Goal: Task Accomplishment & Management: Manage account settings

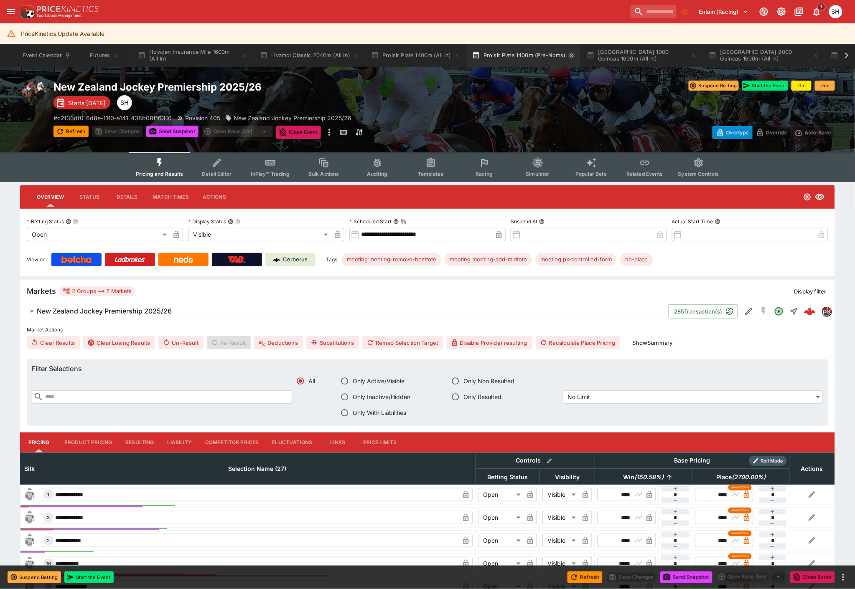
scroll to position [0, 345]
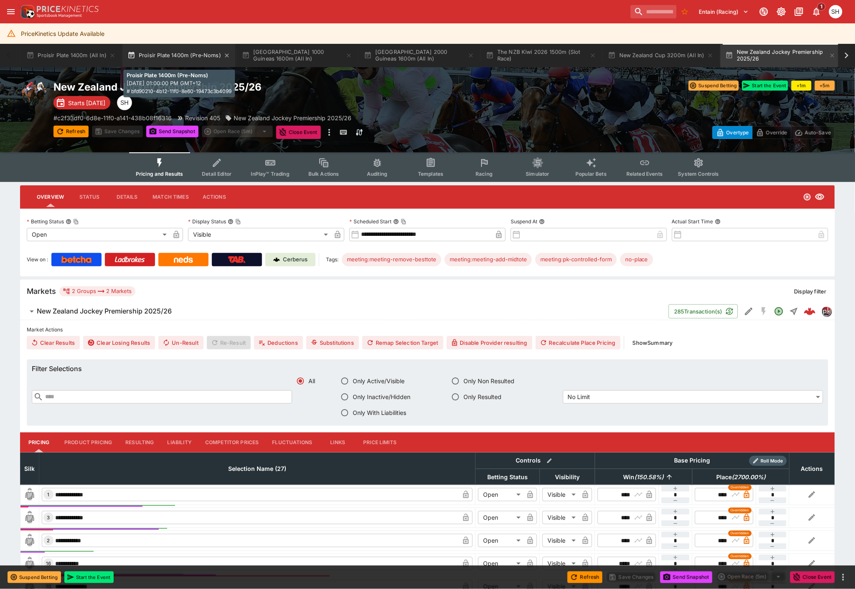
click at [169, 56] on button "Proisir Plate 1400m (Pre-Noms)" at bounding box center [178, 55] width 113 height 23
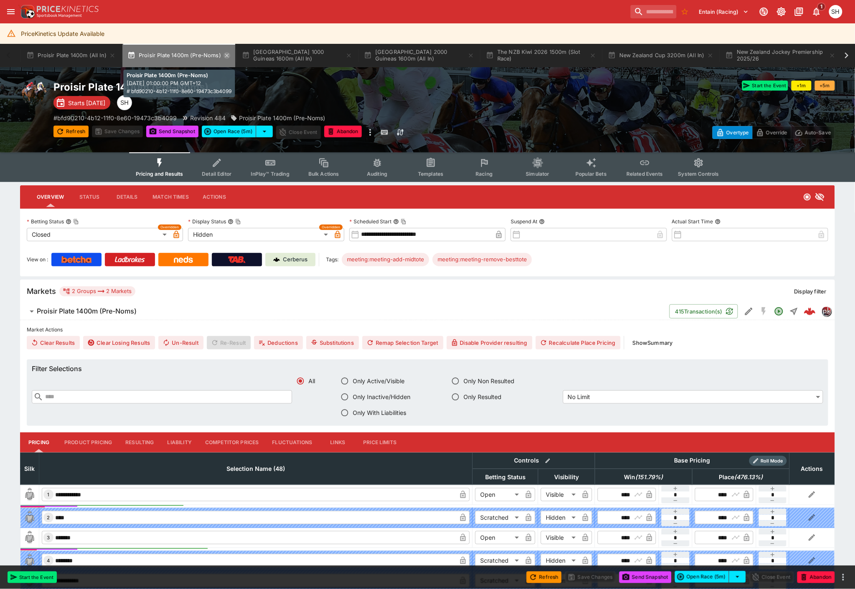
click at [224, 56] on icon "button" at bounding box center [226, 55] width 7 height 7
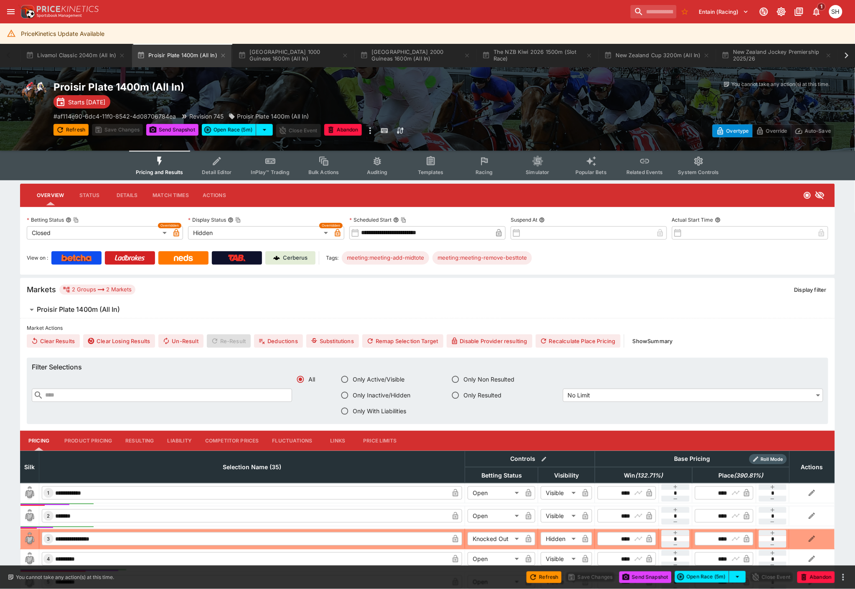
scroll to position [0, 231]
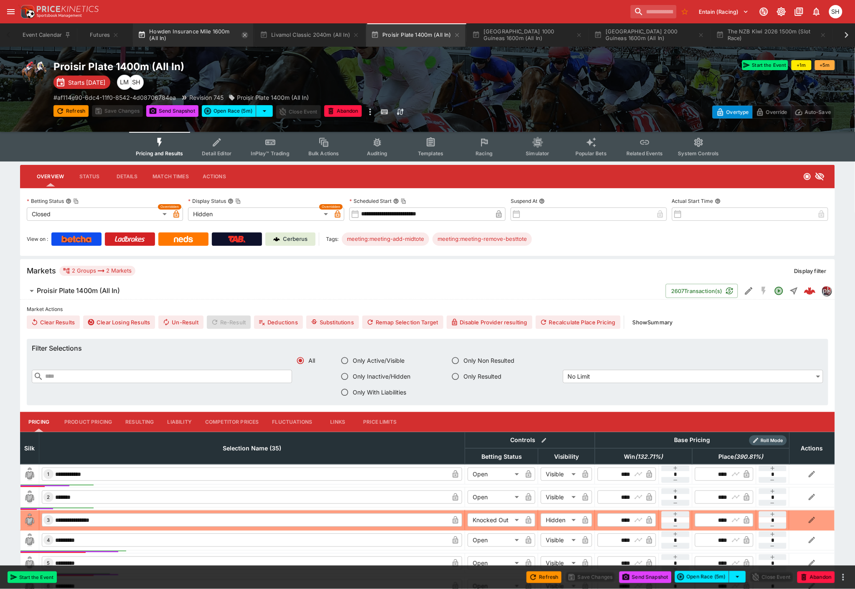
click at [244, 36] on icon "button" at bounding box center [244, 35] width 7 height 7
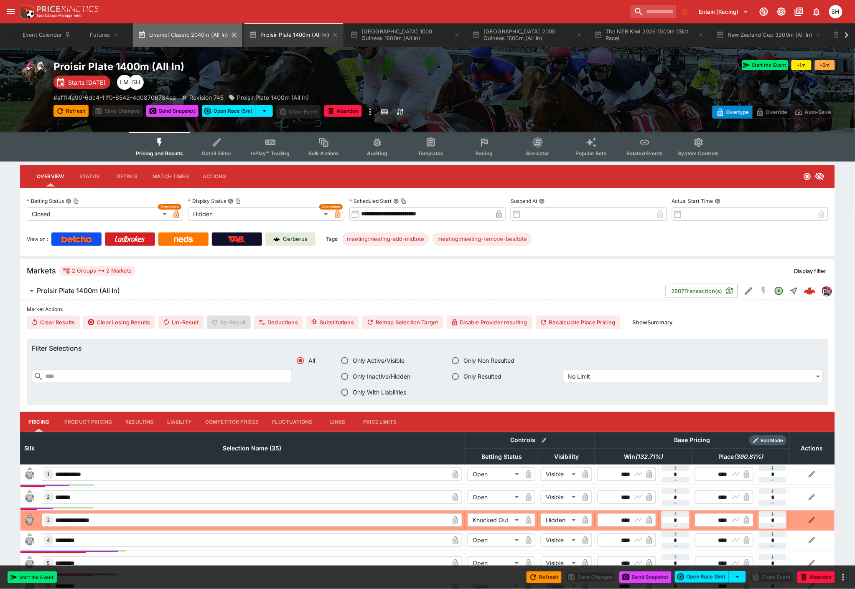
click at [234, 35] on icon "button" at bounding box center [234, 35] width 4 height 4
click at [226, 35] on icon "button" at bounding box center [224, 35] width 7 height 7
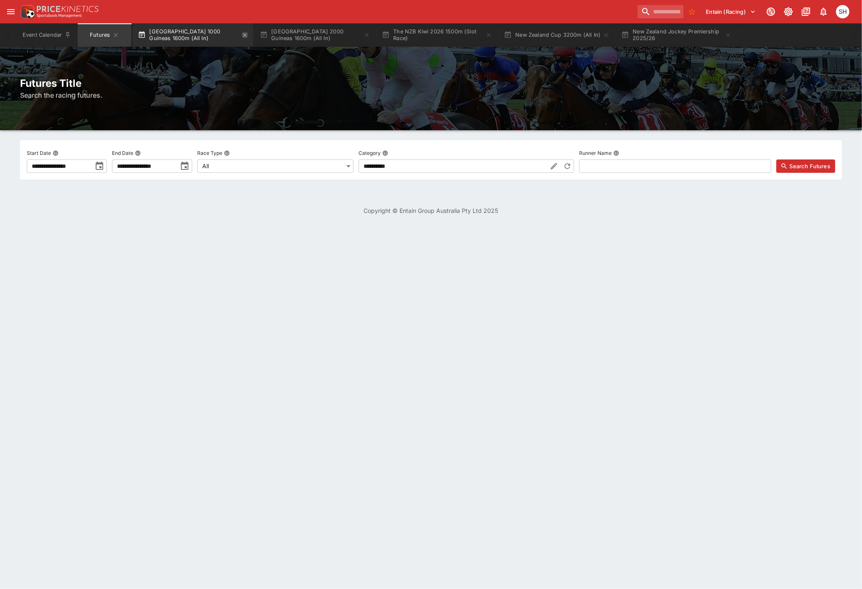
click at [245, 34] on icon "button" at bounding box center [245, 35] width 4 height 4
click at [239, 36] on icon "button" at bounding box center [241, 35] width 4 height 4
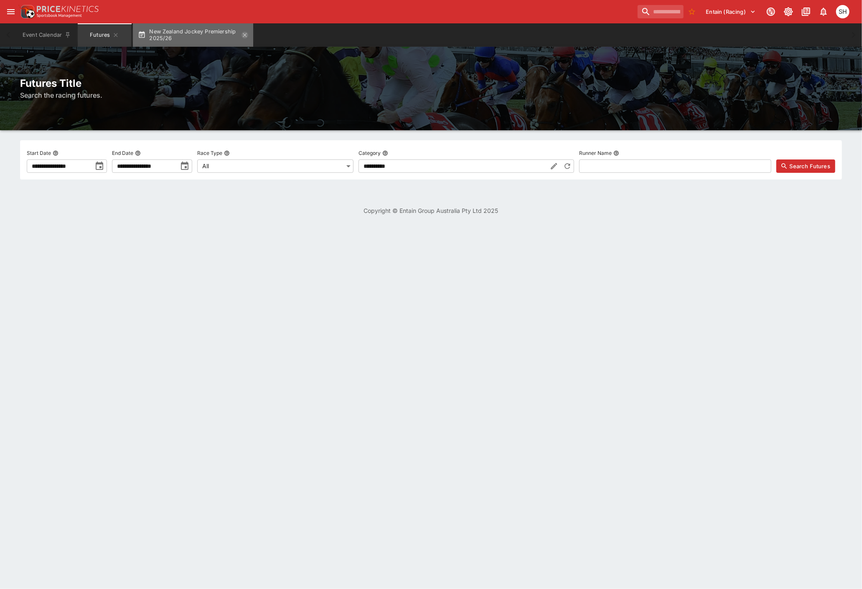
click at [245, 35] on icon "button" at bounding box center [244, 35] width 7 height 7
click at [840, 12] on div "SH" at bounding box center [842, 11] width 13 height 13
click at [827, 46] on li "Logout" at bounding box center [831, 44] width 46 height 13
